Goal: Information Seeking & Learning: Learn about a topic

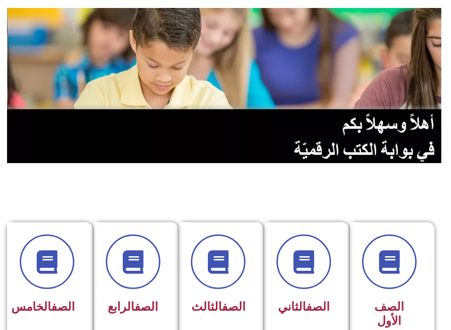
scroll to position [94, 0]
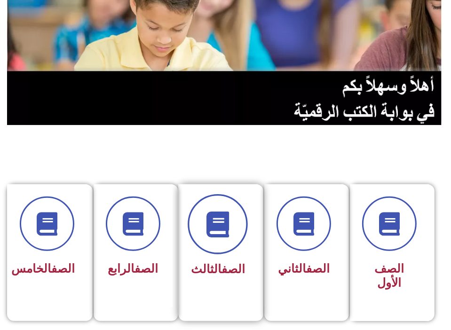
click at [207, 224] on icon at bounding box center [218, 224] width 26 height 26
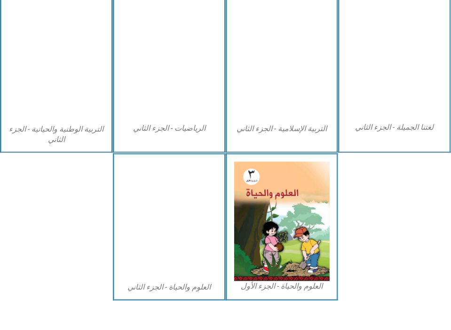
scroll to position [493, 0]
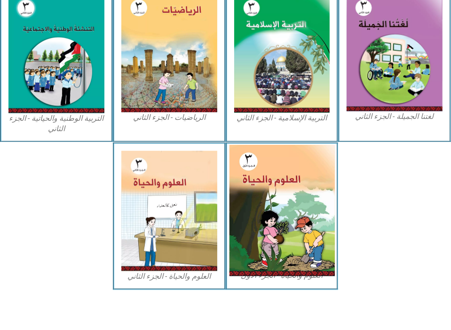
click at [264, 214] on img at bounding box center [281, 211] width 105 height 132
